Goal: Navigation & Orientation: Find specific page/section

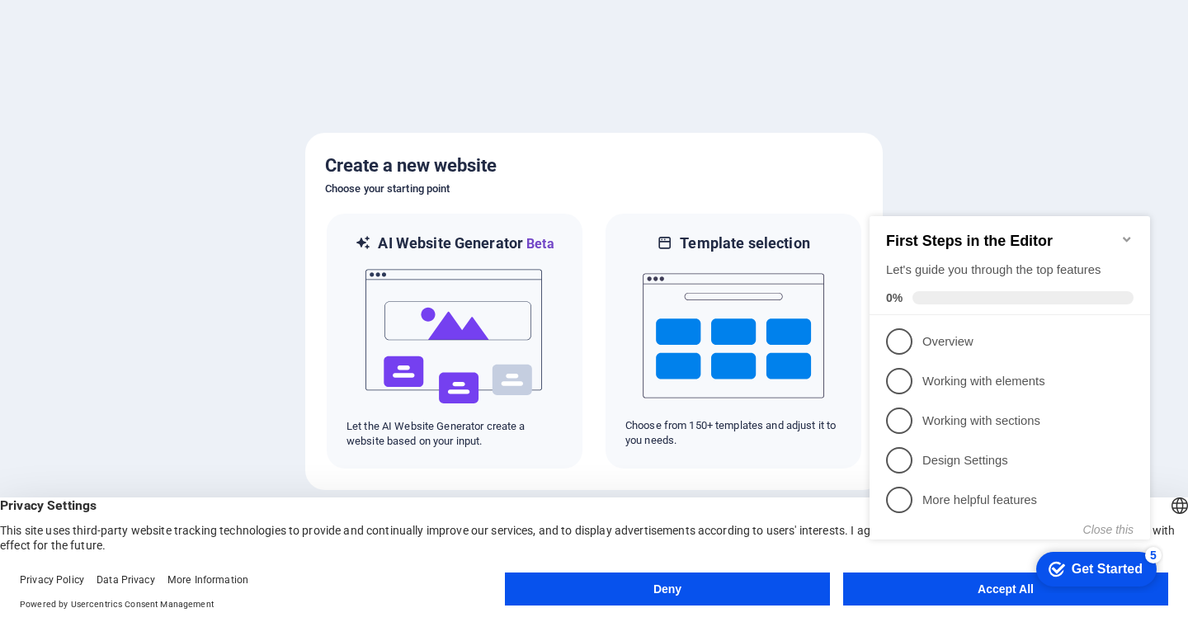
click at [952, 596] on appcues-checklist "Contextual help checklist present on screen" at bounding box center [1013, 394] width 300 height 405
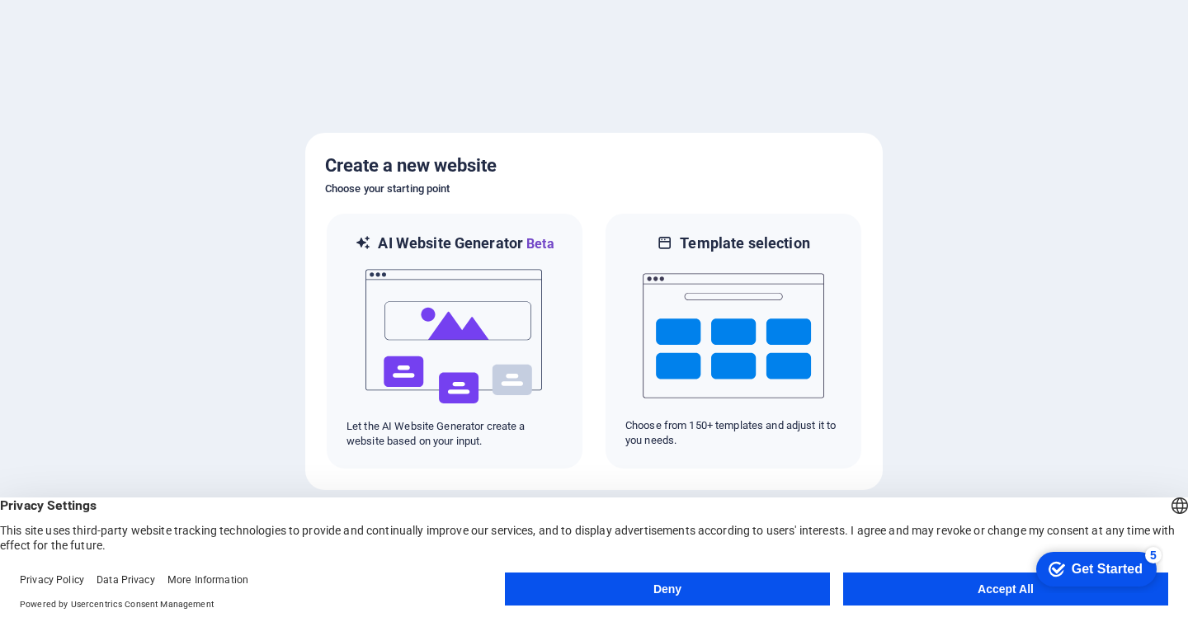
click at [904, 596] on button "Accept All" at bounding box center [1005, 589] width 325 height 33
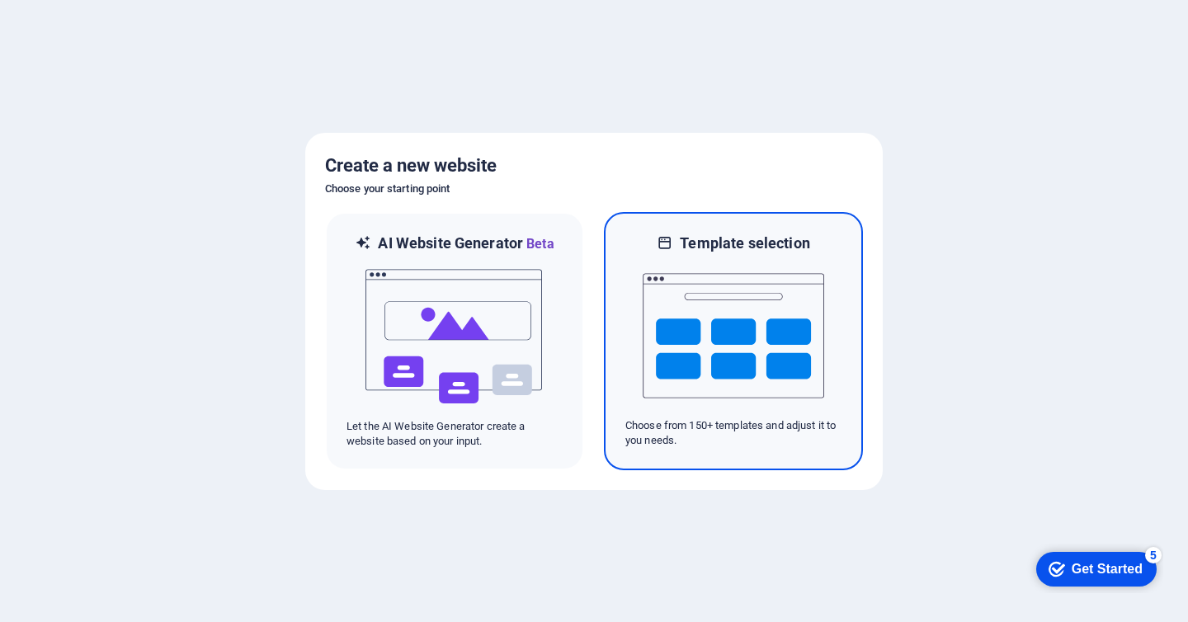
click at [749, 342] on img at bounding box center [734, 335] width 182 height 165
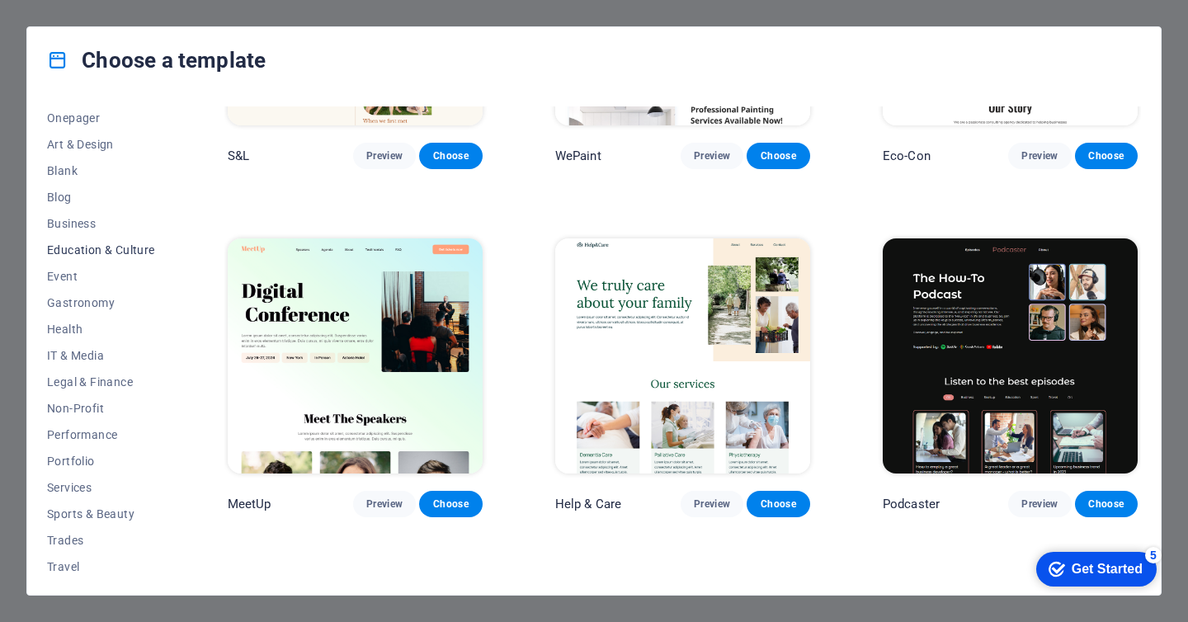
scroll to position [191, 0]
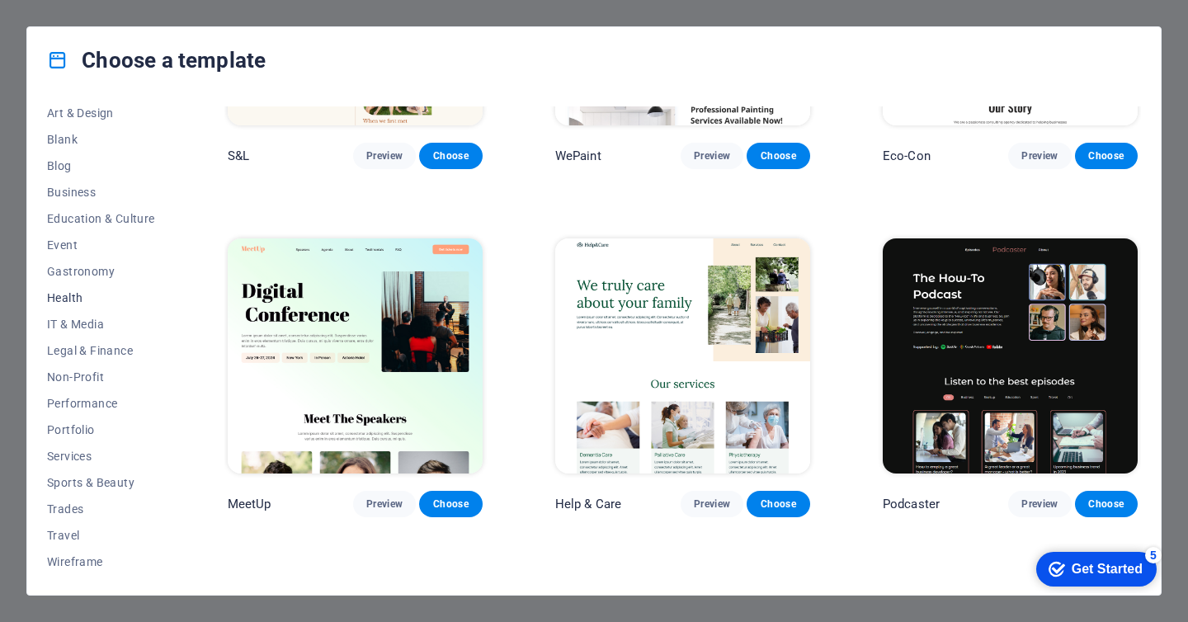
click at [68, 297] on span "Health" at bounding box center [101, 297] width 108 height 13
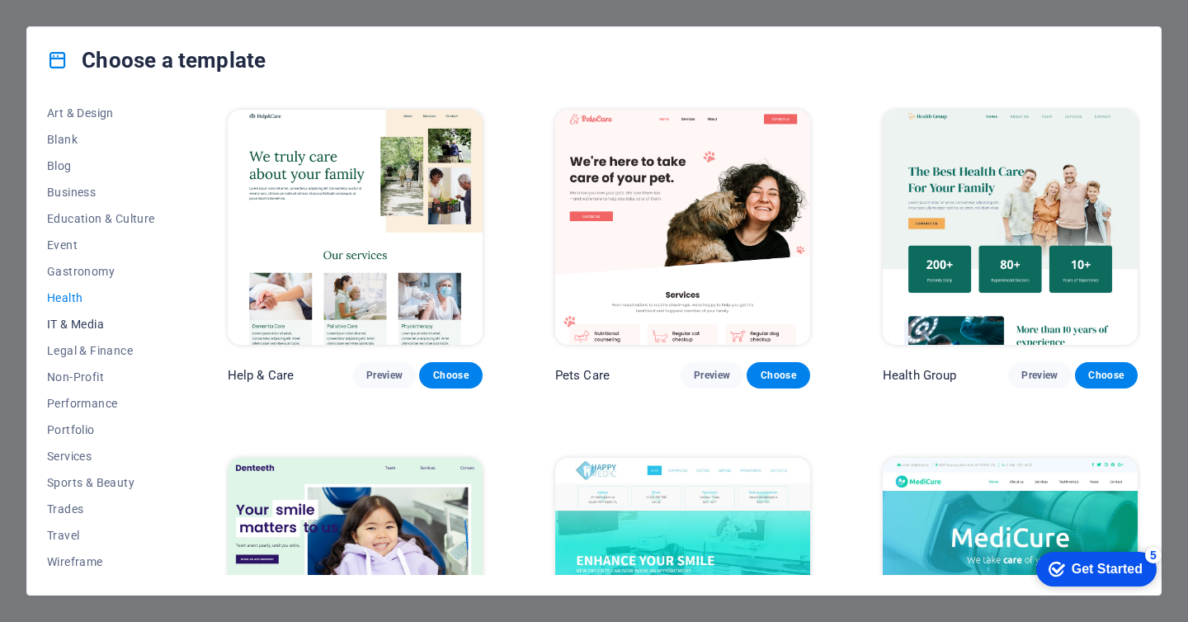
click at [70, 324] on span "IT & Media" at bounding box center [101, 324] width 108 height 13
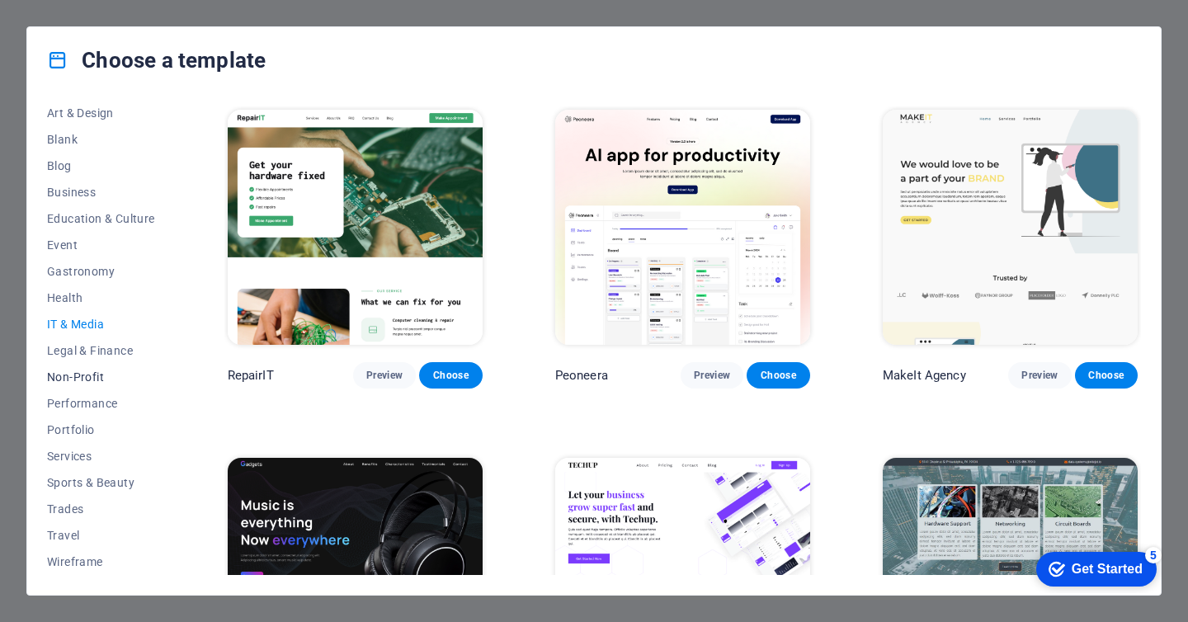
click at [68, 371] on span "Non-Profit" at bounding box center [101, 377] width 108 height 13
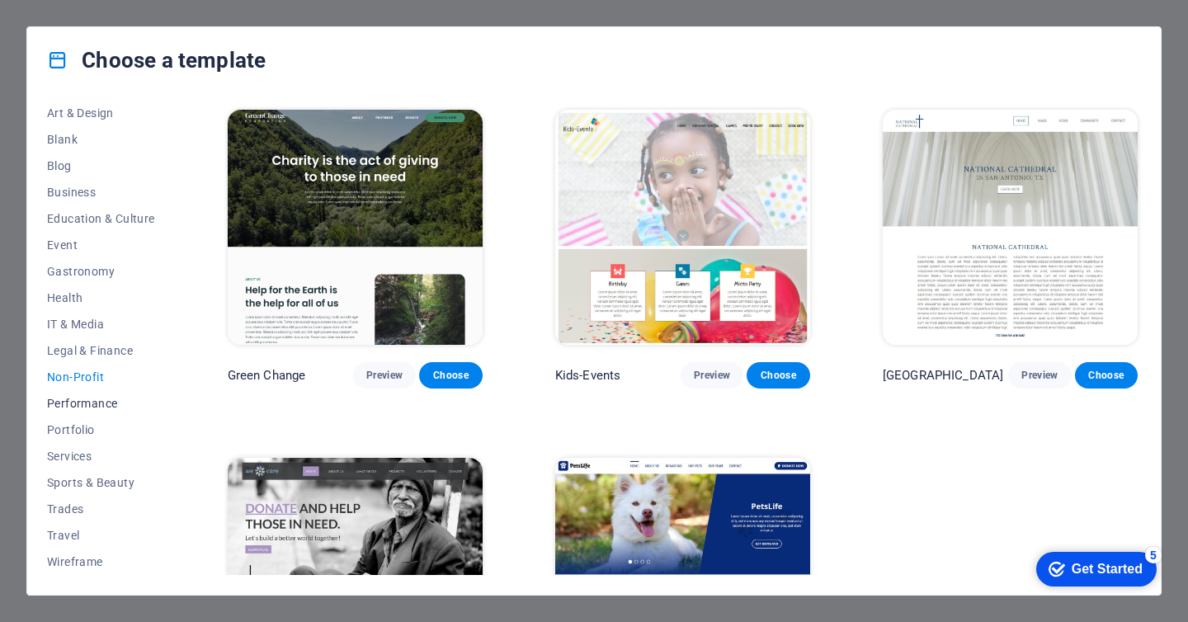
click at [69, 409] on span "Performance" at bounding box center [101, 403] width 108 height 13
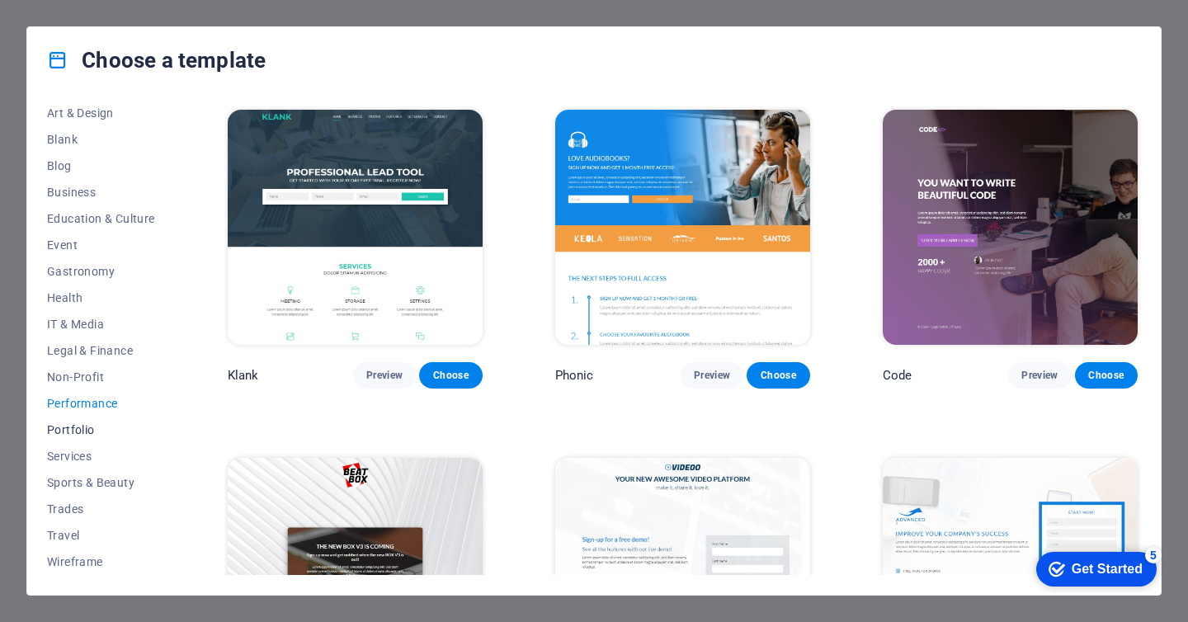
click at [69, 442] on button "Portfolio" at bounding box center [101, 430] width 108 height 26
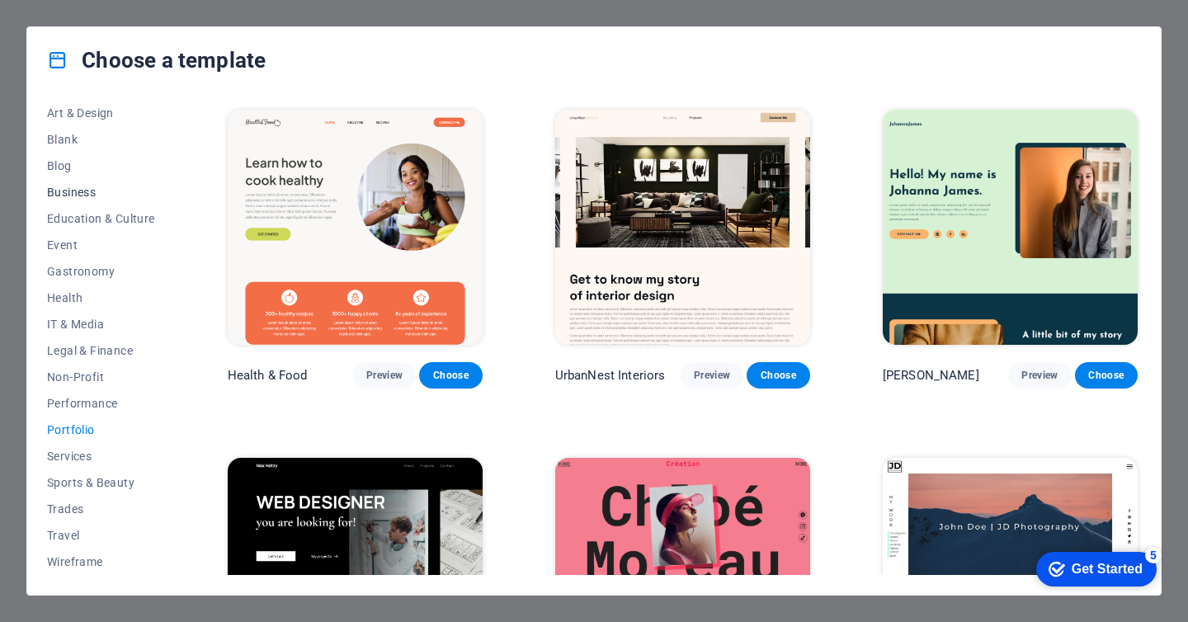
click at [83, 191] on span "Business" at bounding box center [101, 192] width 108 height 13
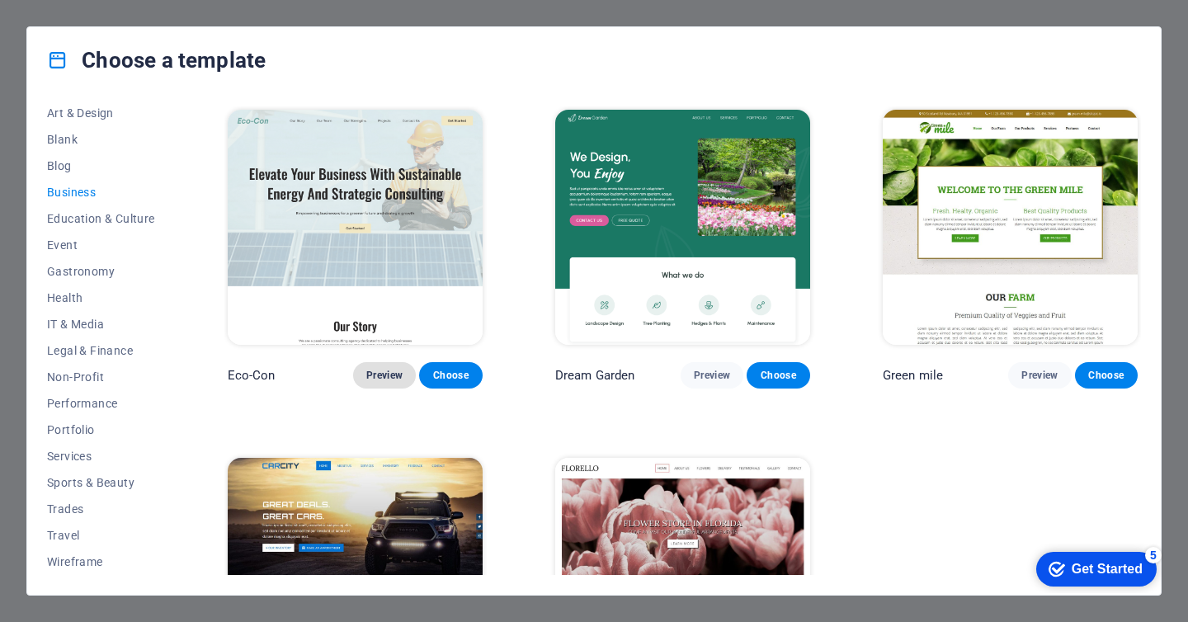
click at [384, 376] on span "Preview" at bounding box center [384, 375] width 36 height 13
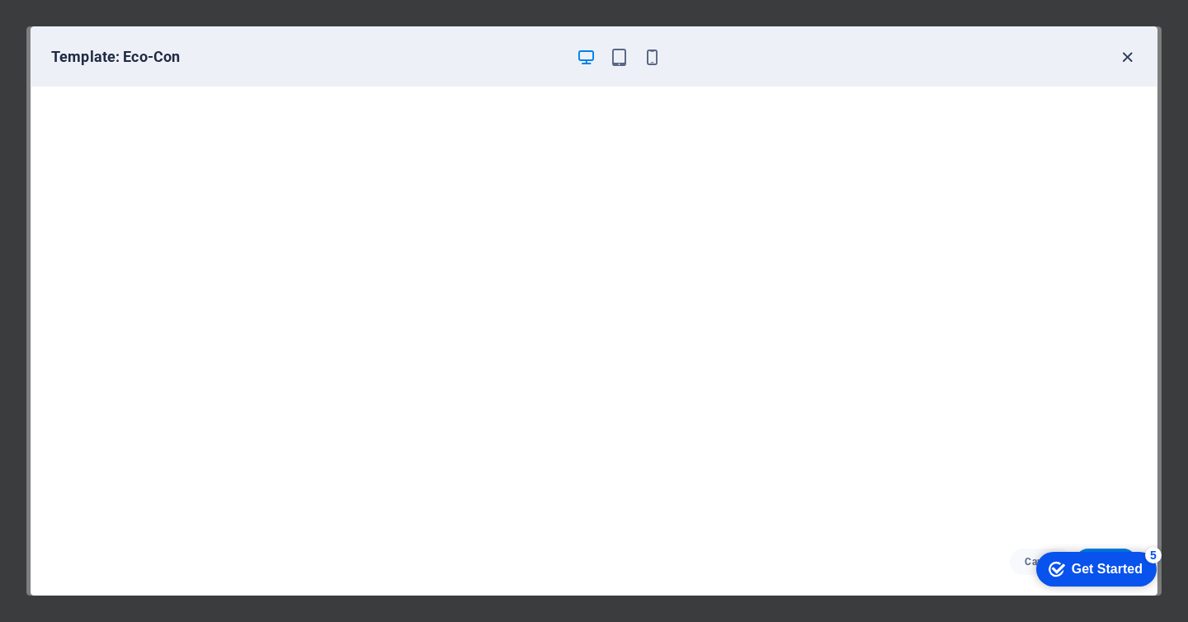
click at [1124, 62] on icon "button" at bounding box center [1127, 57] width 19 height 19
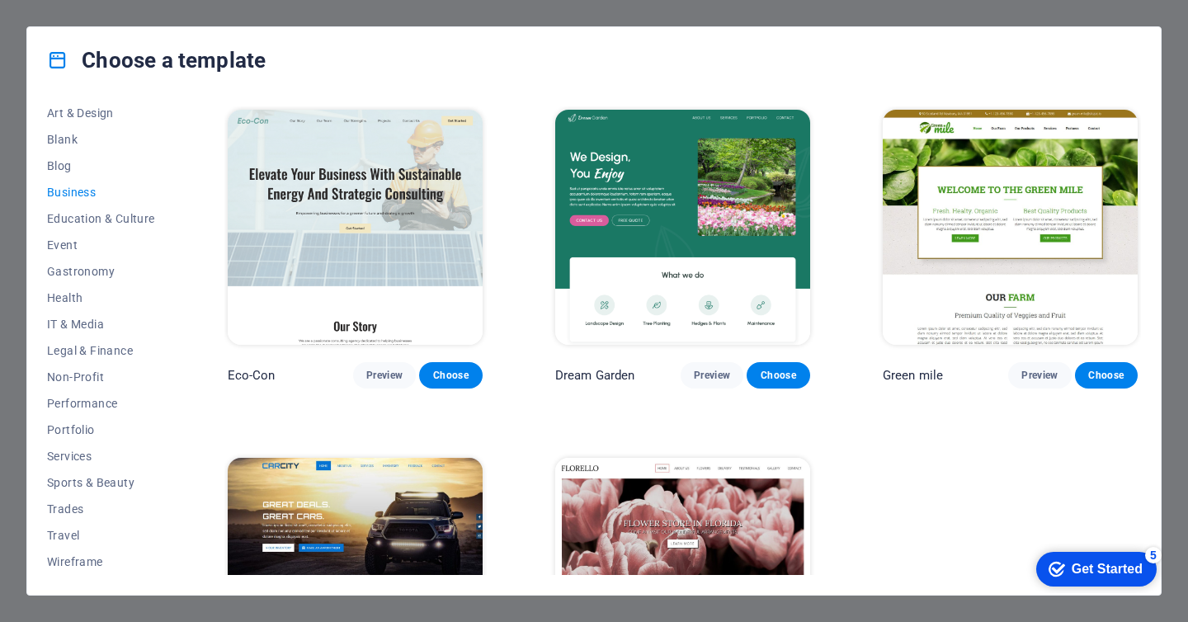
click at [948, 21] on div "Choose a template All Templates My Templates New Trending Landingpage Multipage…" at bounding box center [594, 311] width 1188 height 622
